Goal: Find specific page/section: Find specific page/section

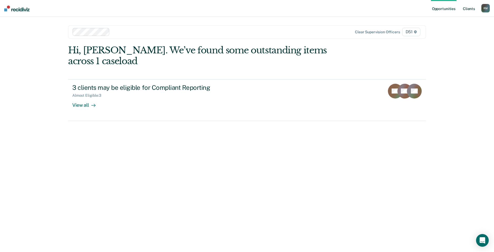
click at [469, 7] on link "Client s" at bounding box center [469, 8] width 14 height 17
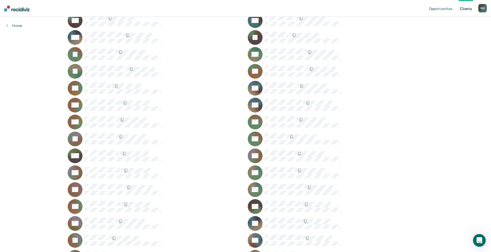
scroll to position [238, 0]
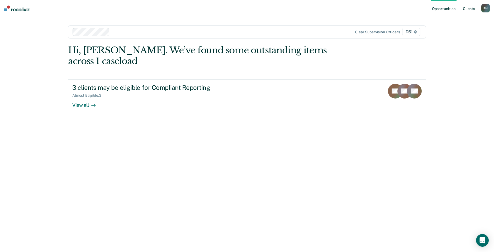
click at [466, 8] on link "Client s" at bounding box center [469, 8] width 14 height 17
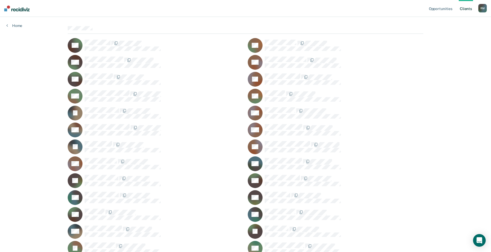
scroll to position [39, 0]
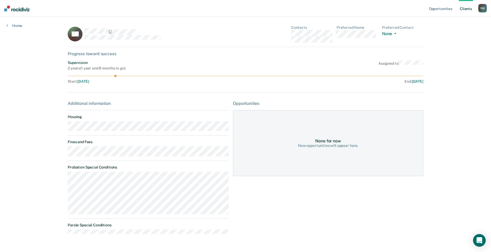
click at [466, 8] on link "Client s" at bounding box center [465, 8] width 14 height 17
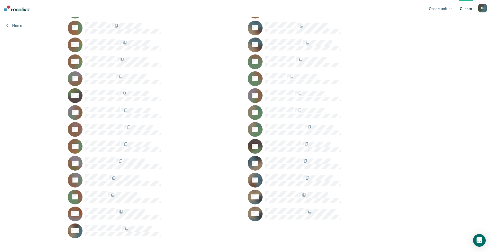
scroll to position [303, 0]
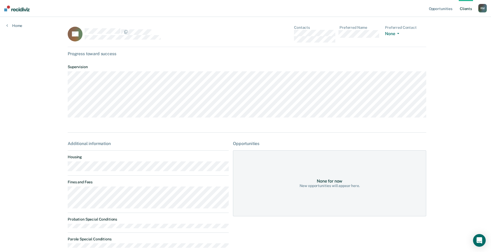
click at [466, 6] on link "Client s" at bounding box center [465, 8] width 14 height 17
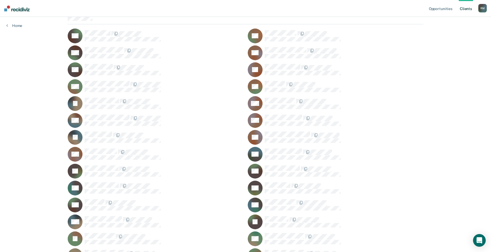
scroll to position [53, 0]
